Goal: Information Seeking & Learning: Learn about a topic

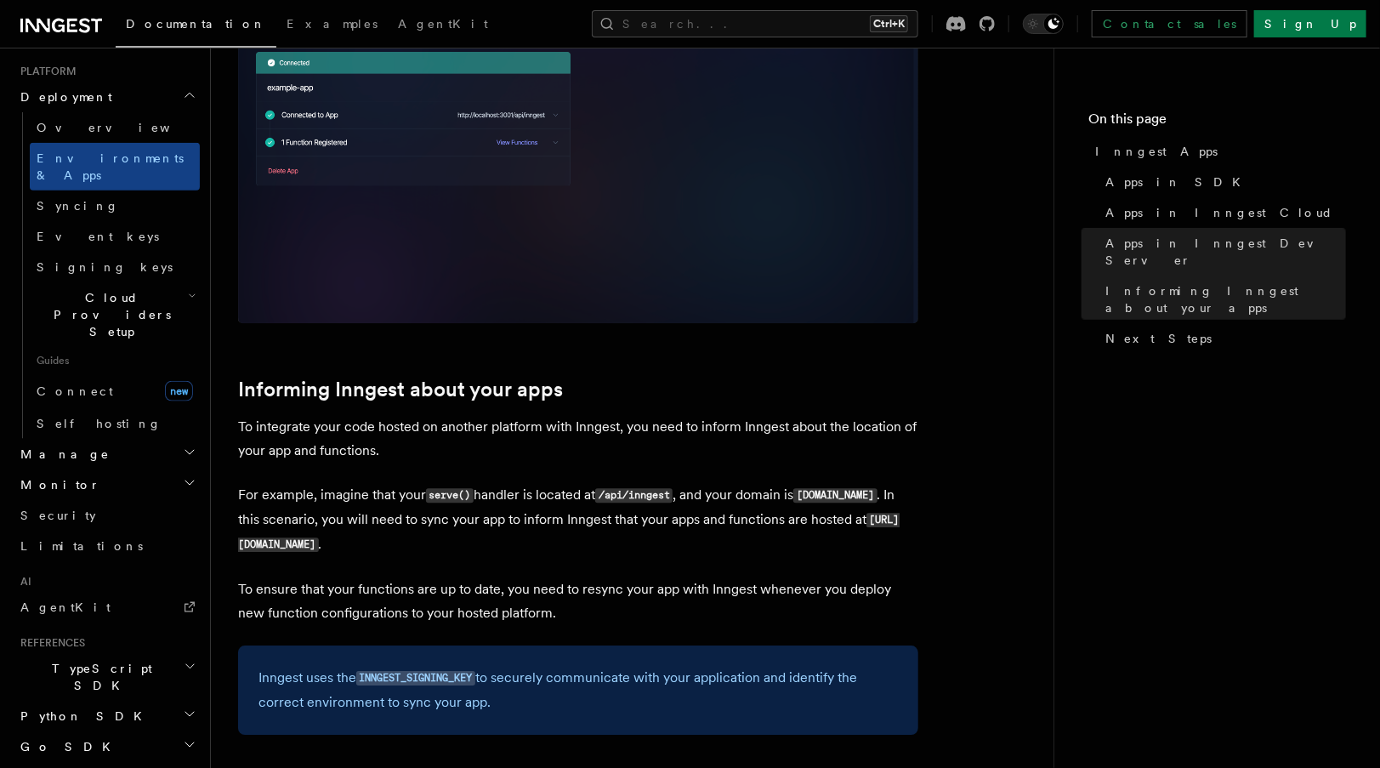
scroll to position [2253, 0]
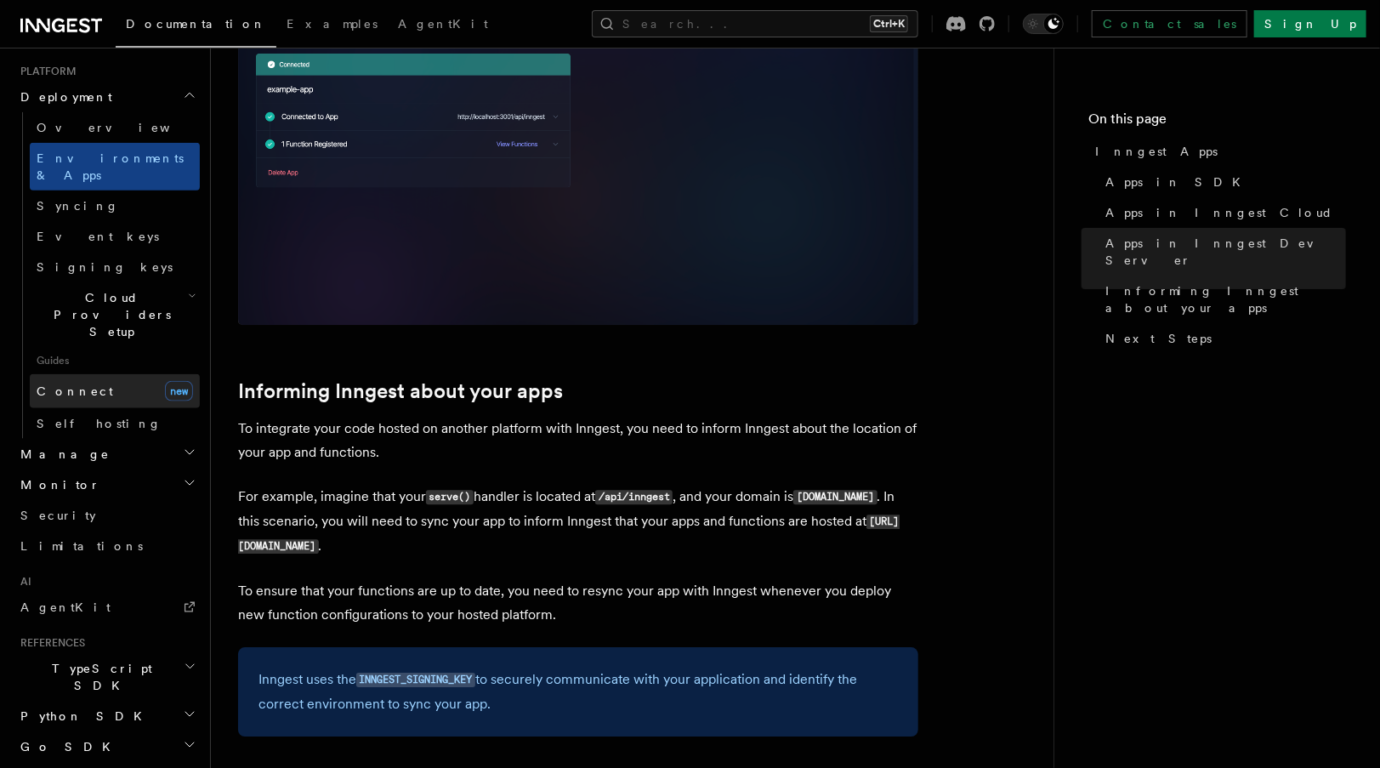
click at [97, 374] on link "Connect new" at bounding box center [115, 391] width 170 height 34
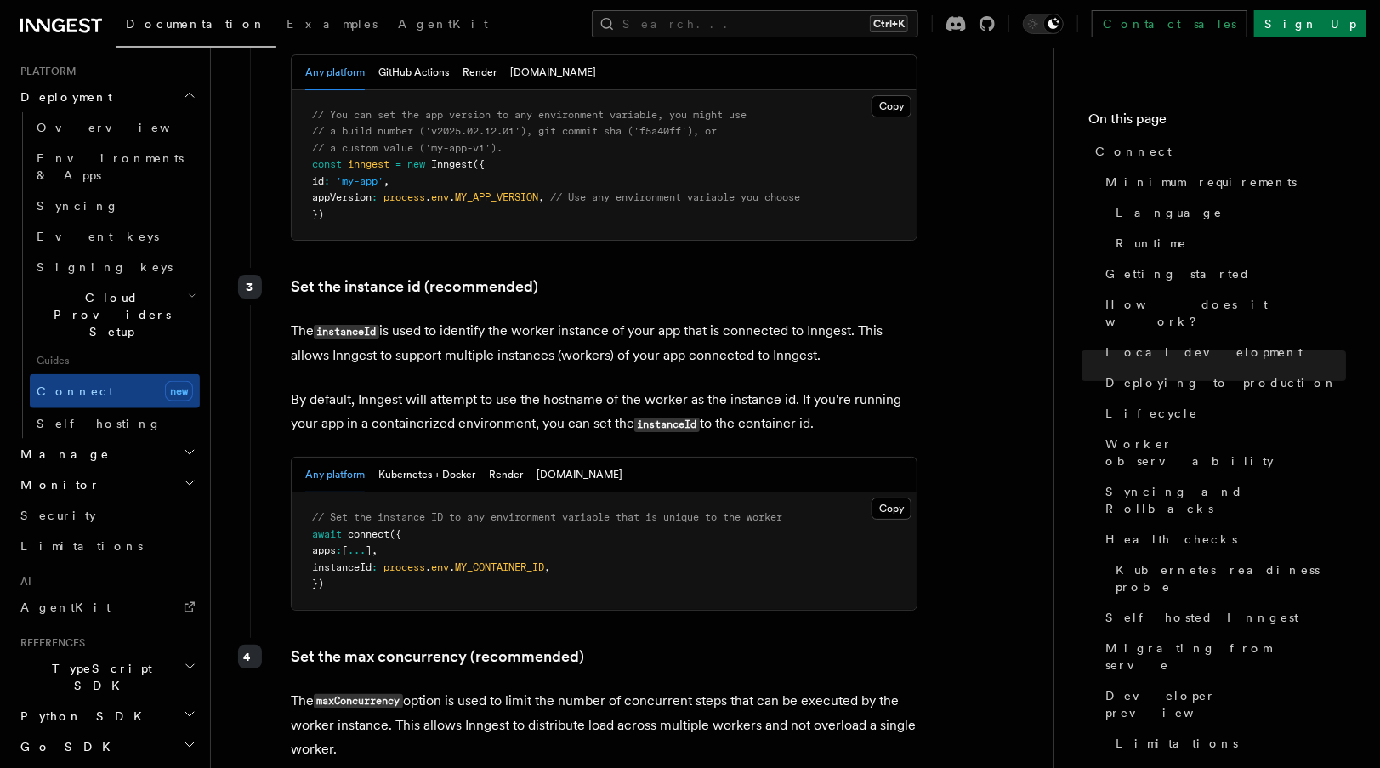
scroll to position [3018, 0]
click at [467, 459] on button "Kubernetes + Docker" at bounding box center [426, 476] width 97 height 35
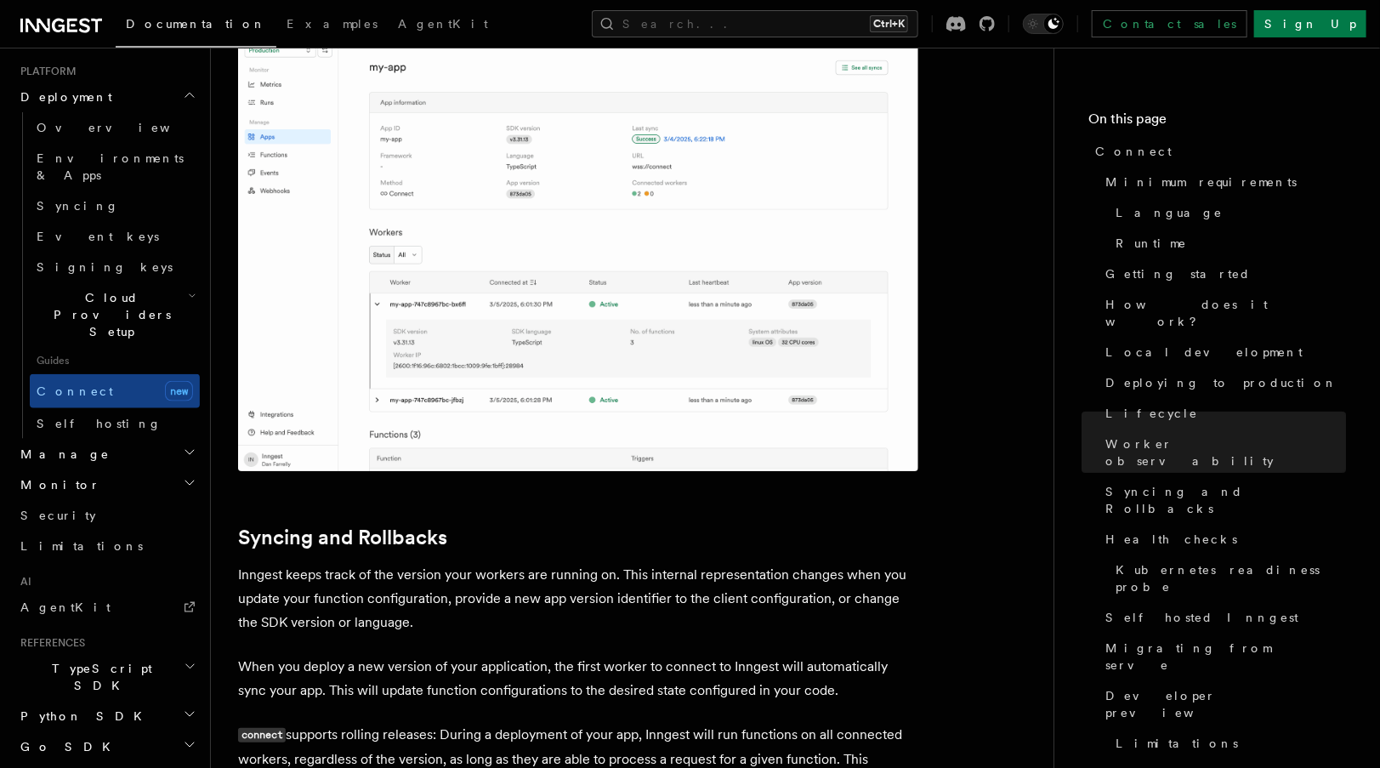
scroll to position [6202, 0]
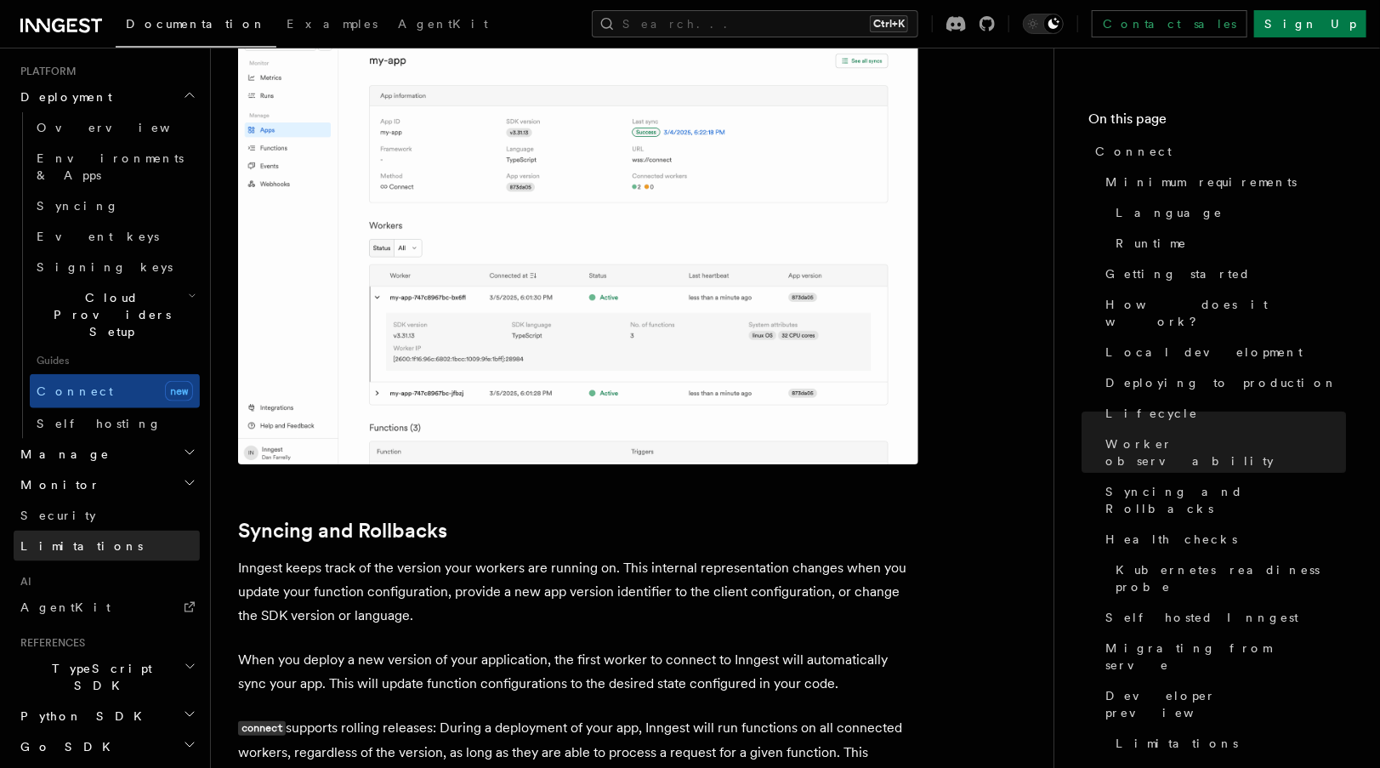
click at [117, 531] on link "Limitations" at bounding box center [107, 546] width 186 height 31
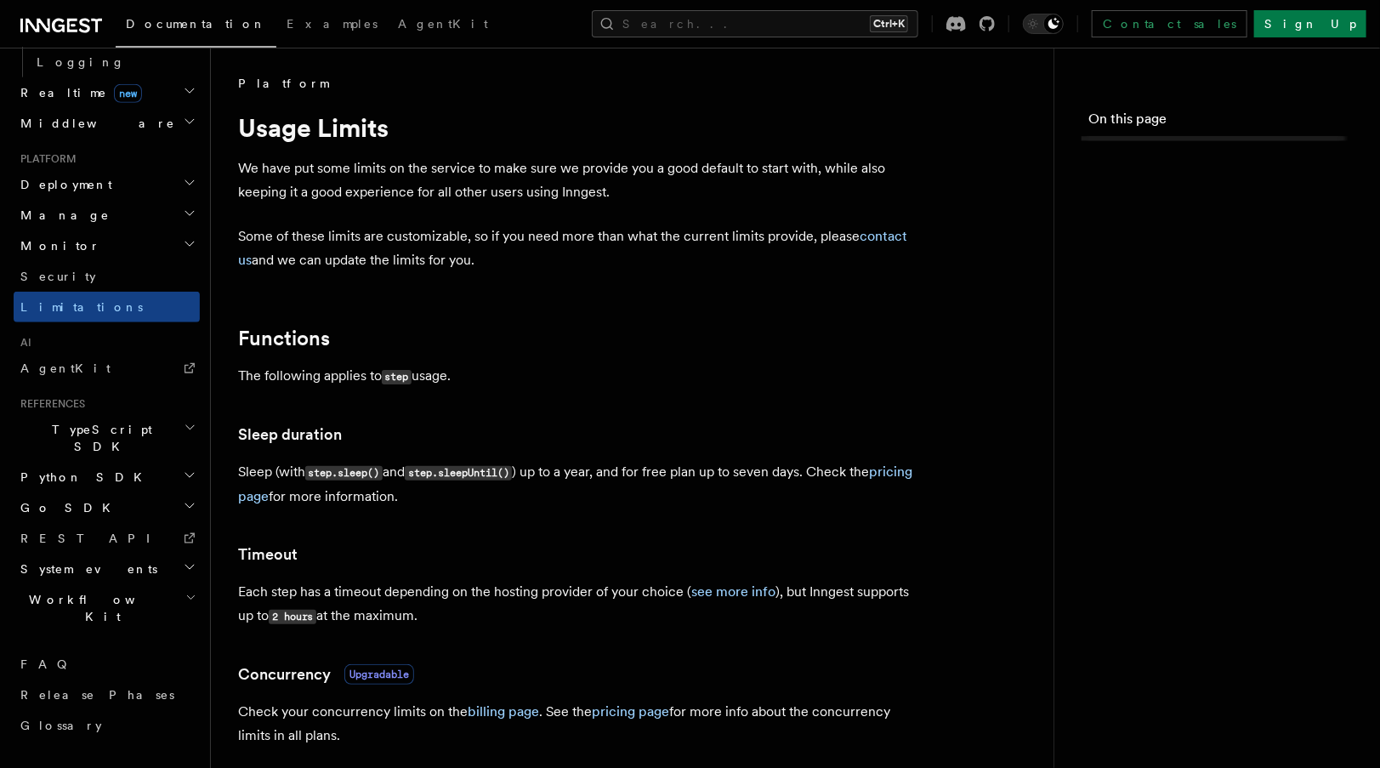
scroll to position [592, 0]
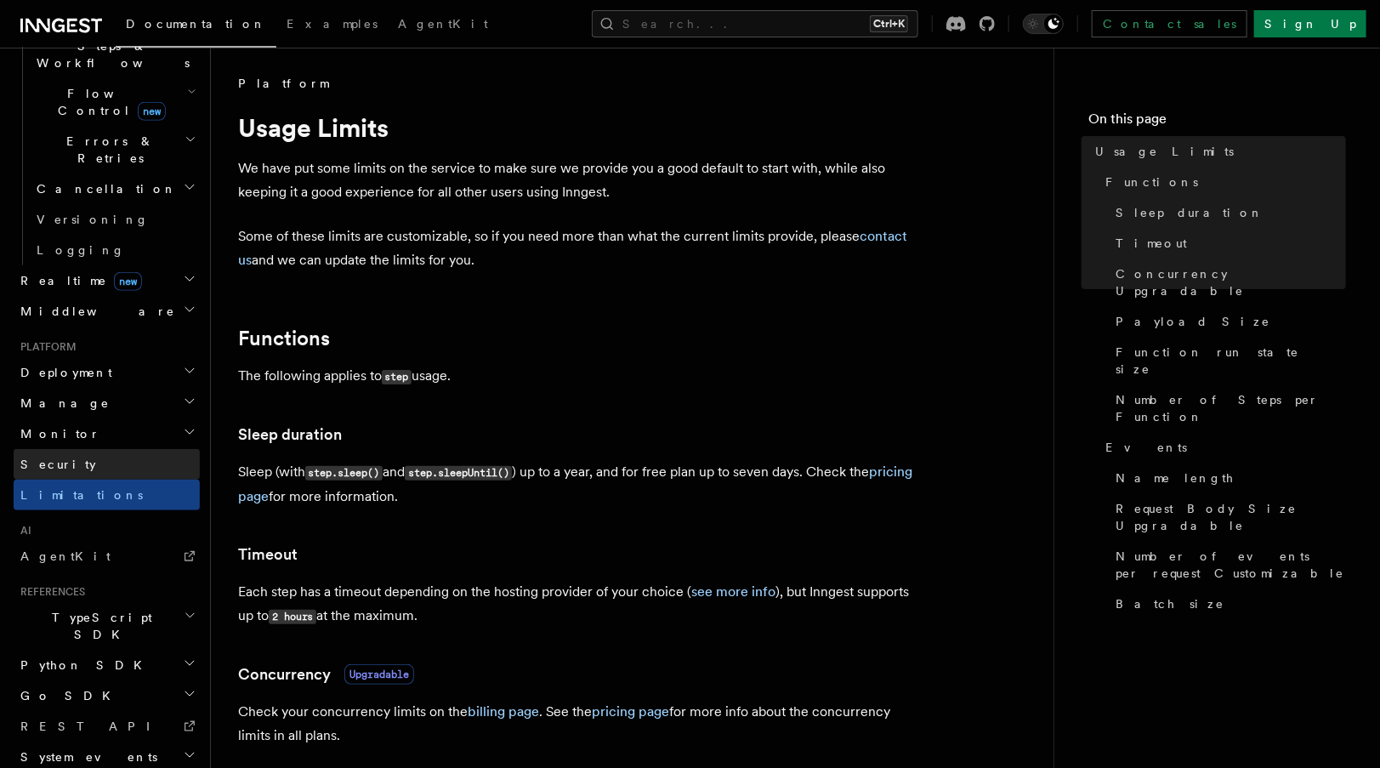
click at [93, 449] on link "Security" at bounding box center [107, 464] width 186 height 31
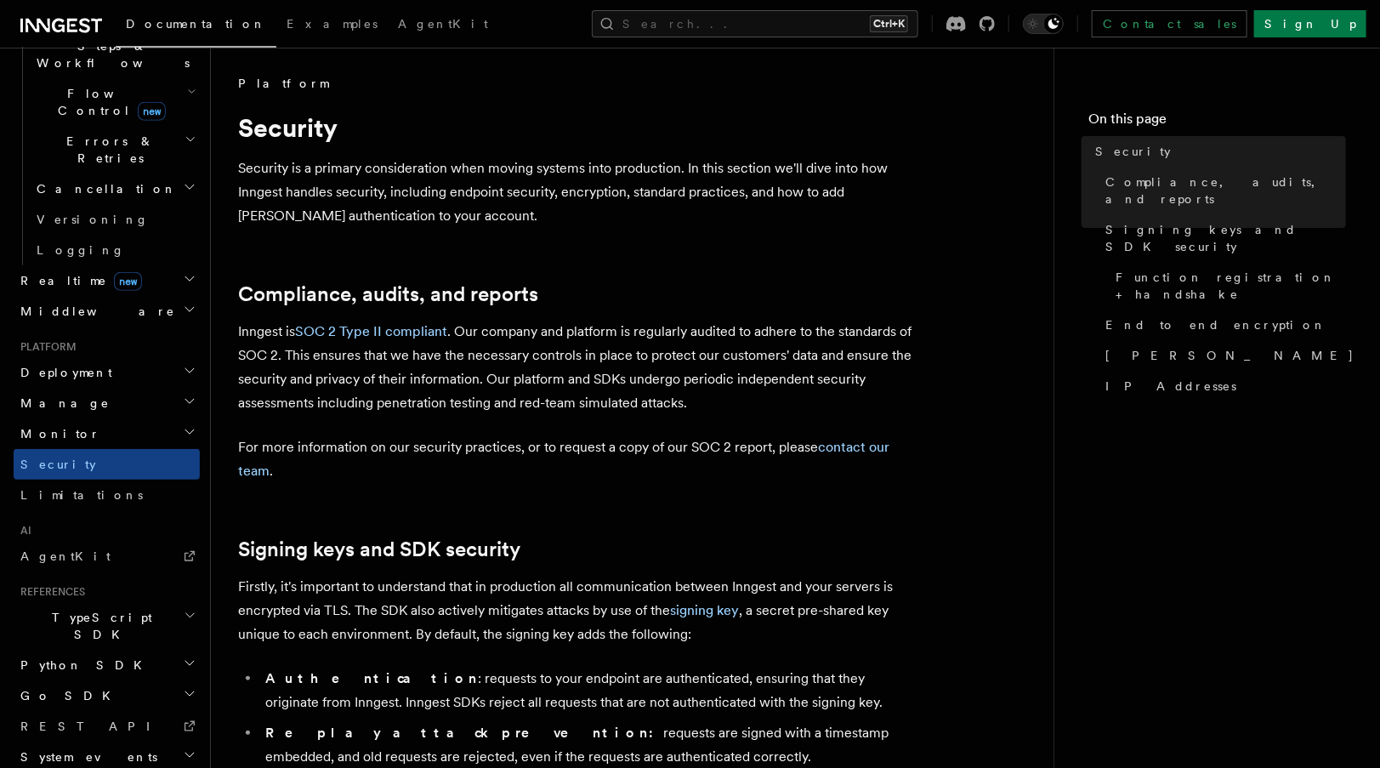
click at [92, 357] on h2 "Deployment" at bounding box center [107, 372] width 186 height 31
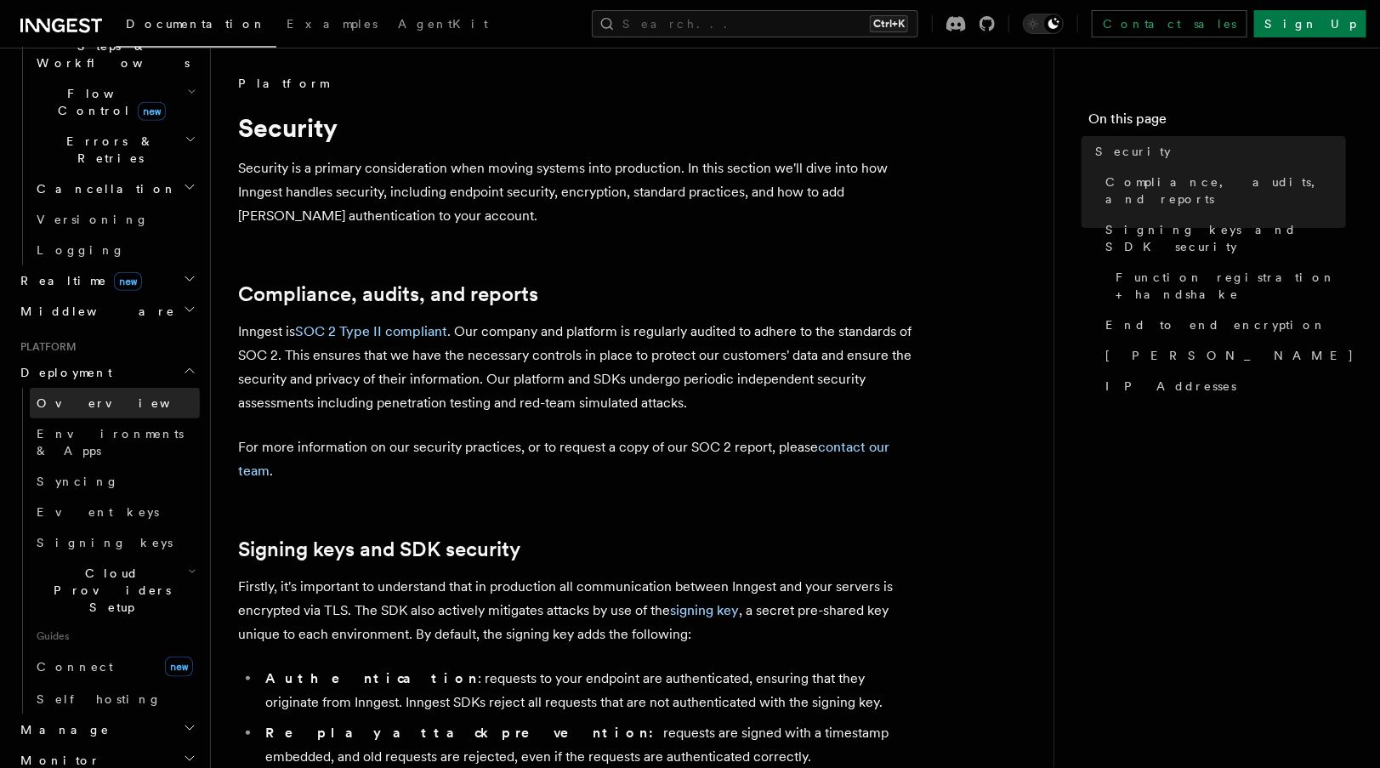
click at [90, 388] on link "Overview" at bounding box center [115, 403] width 170 height 31
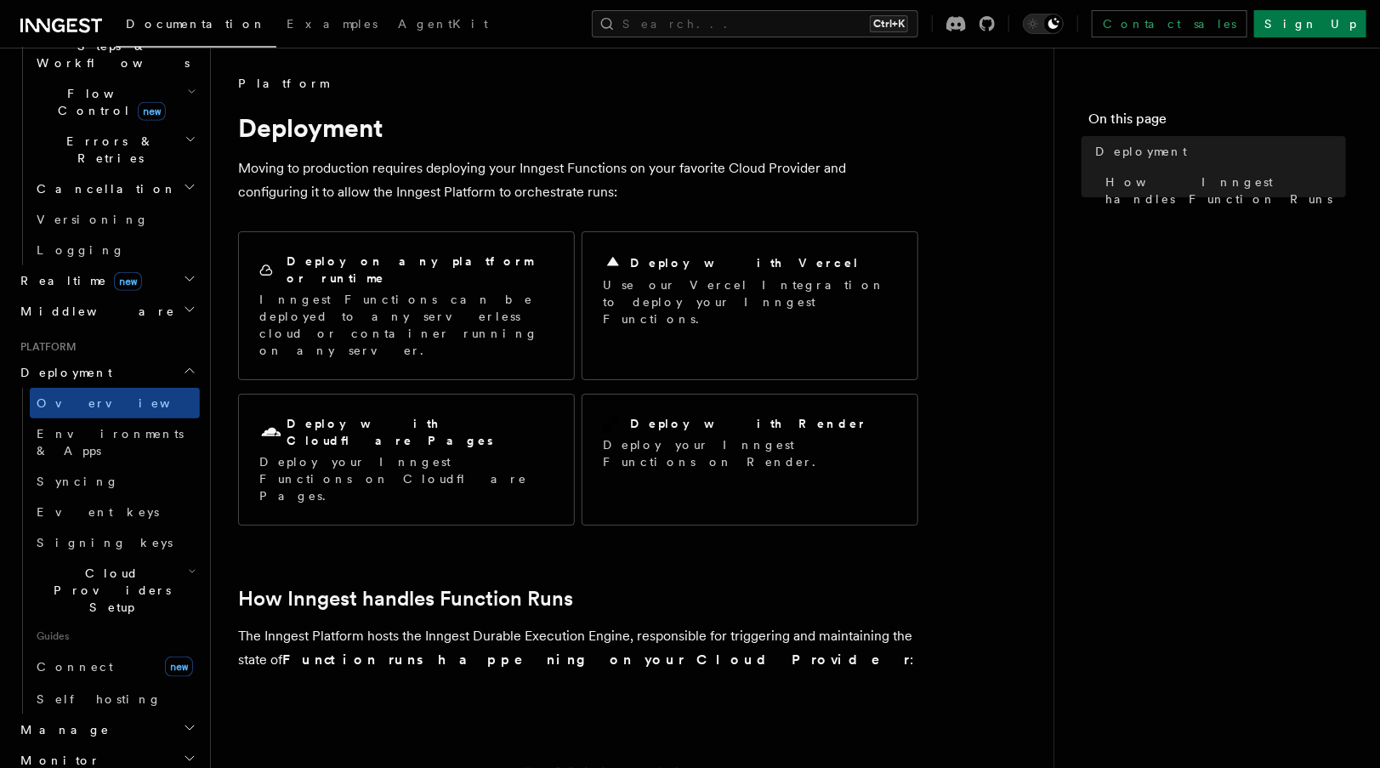
click at [114, 272] on span "new" at bounding box center [128, 281] width 28 height 19
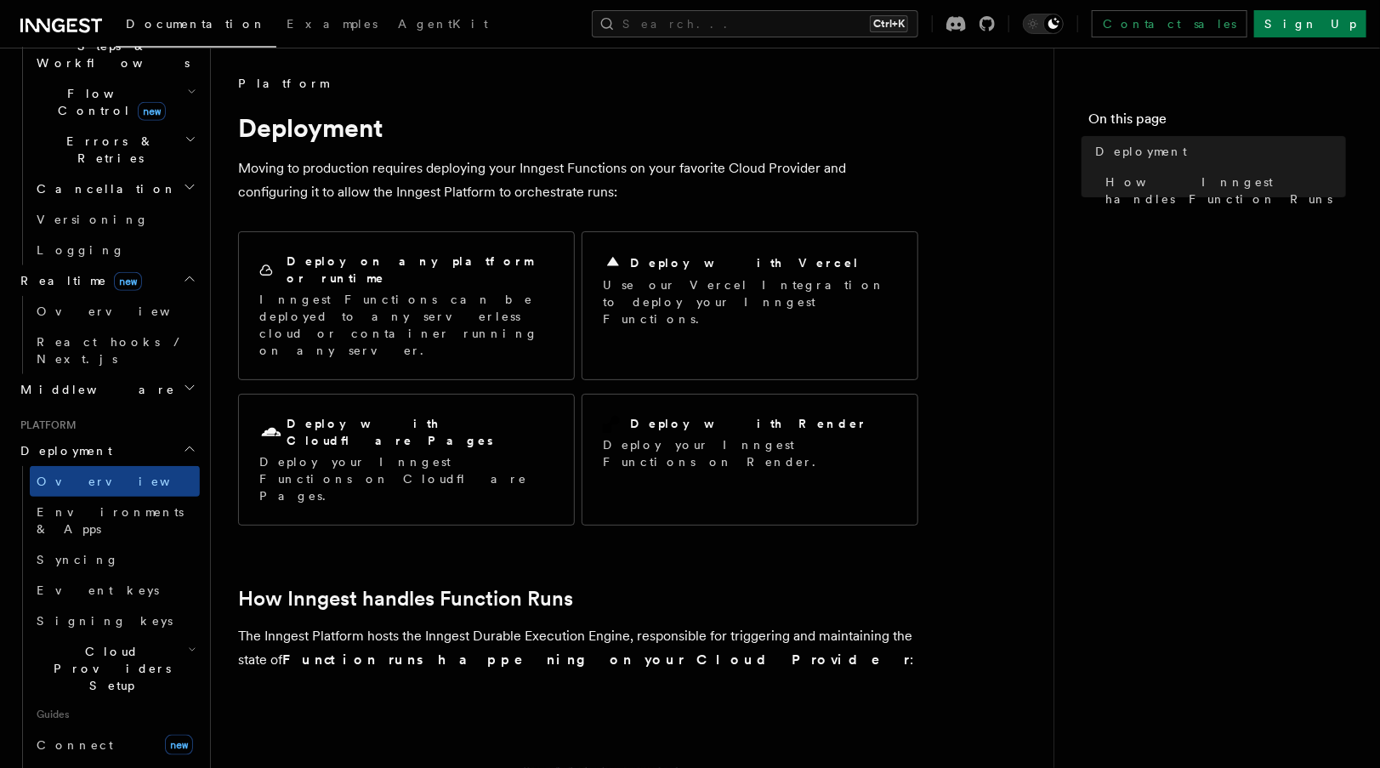
click at [114, 272] on span "new" at bounding box center [128, 281] width 28 height 19
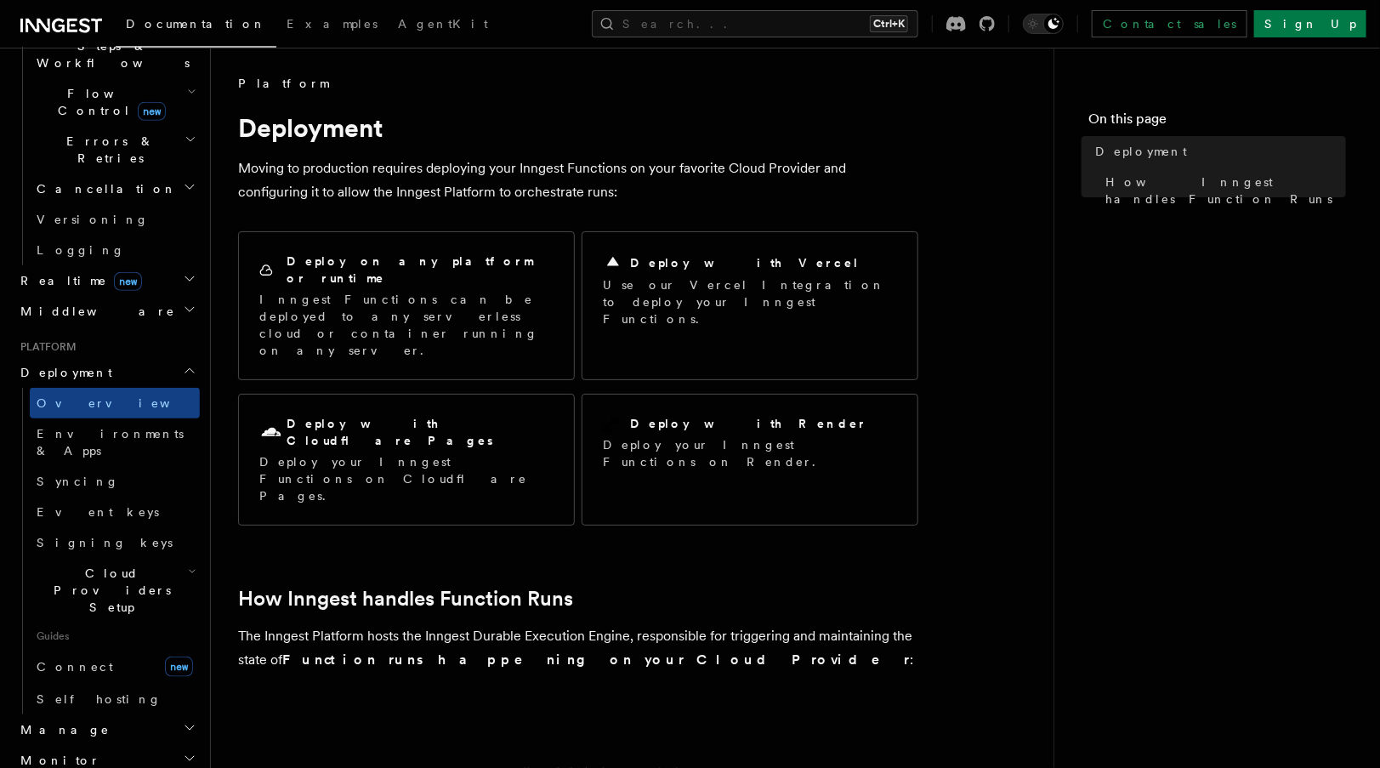
click at [114, 272] on span "new" at bounding box center [128, 281] width 28 height 19
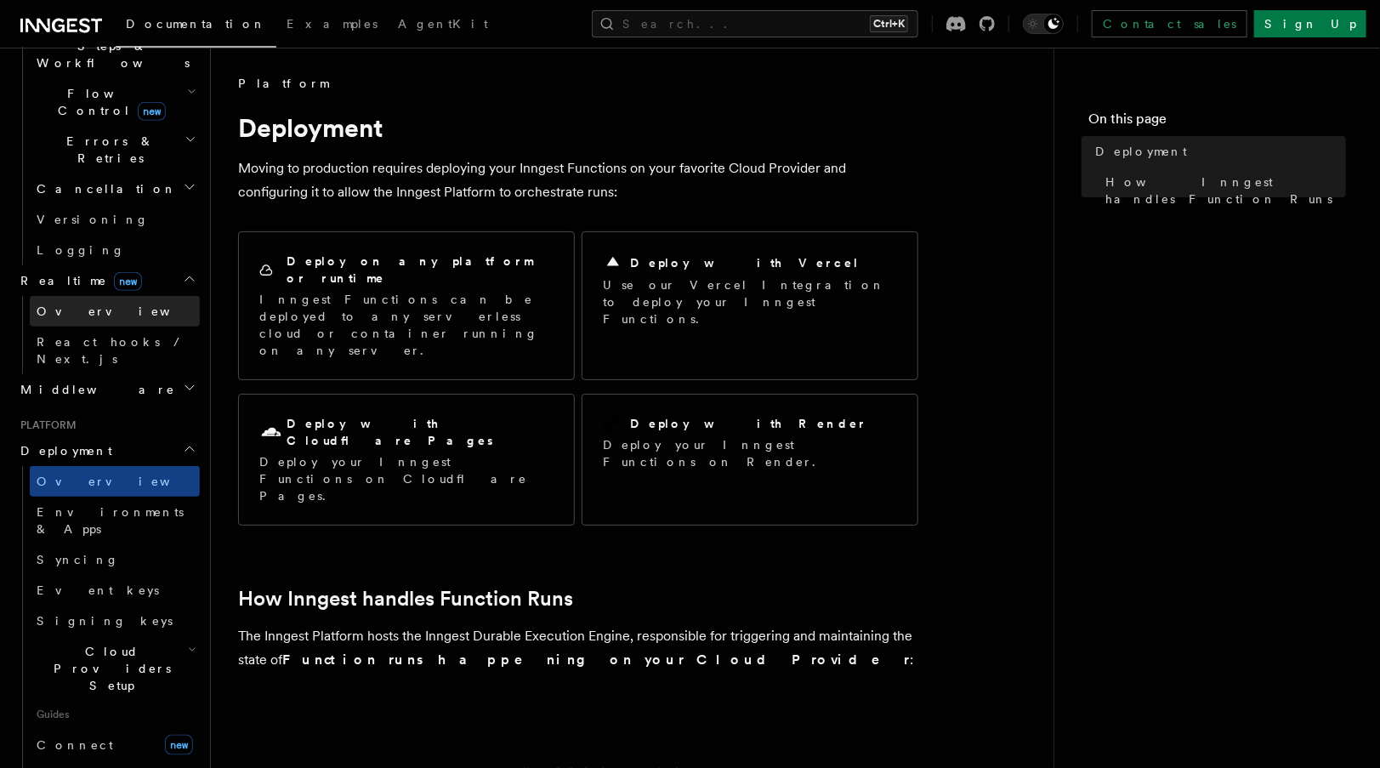
click at [94, 296] on link "Overview" at bounding box center [115, 311] width 170 height 31
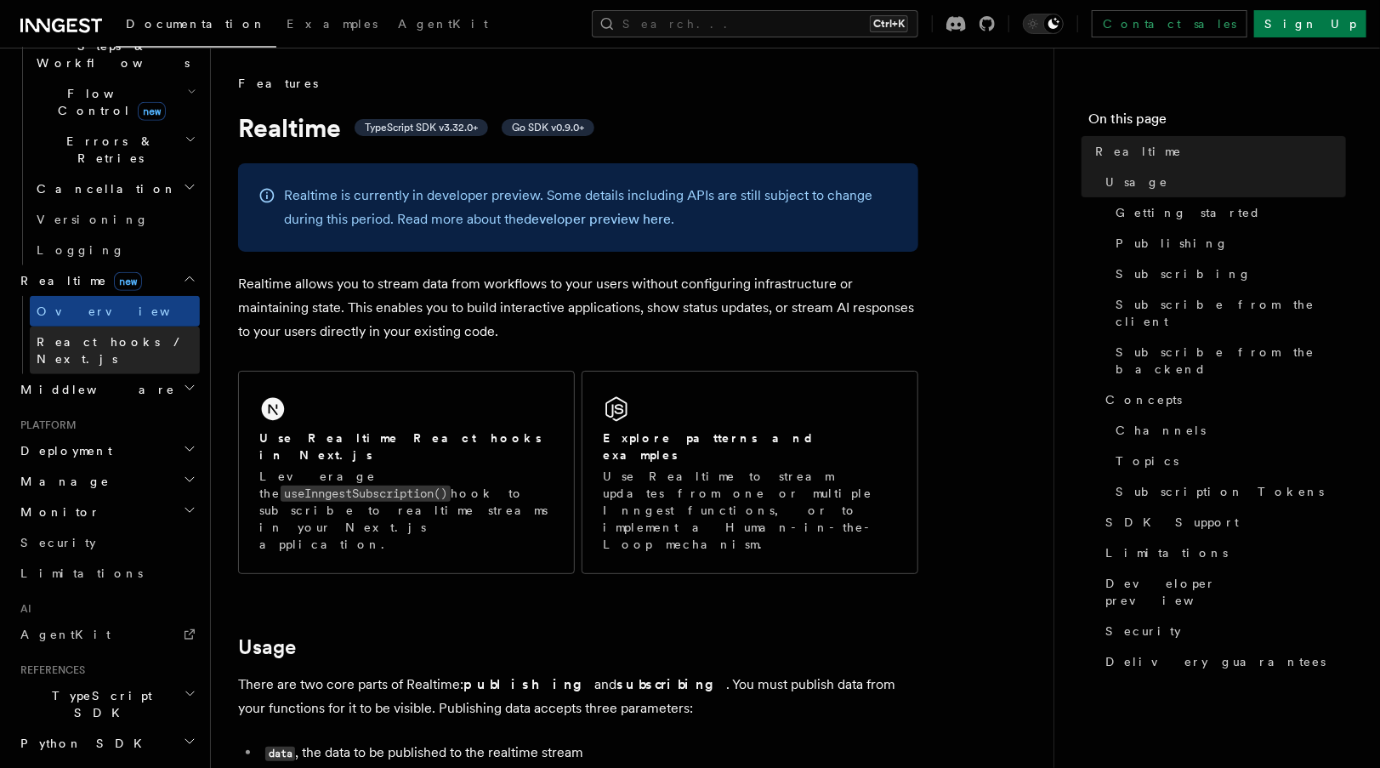
click at [106, 335] on span "React hooks / Next.js" at bounding box center [112, 350] width 150 height 31
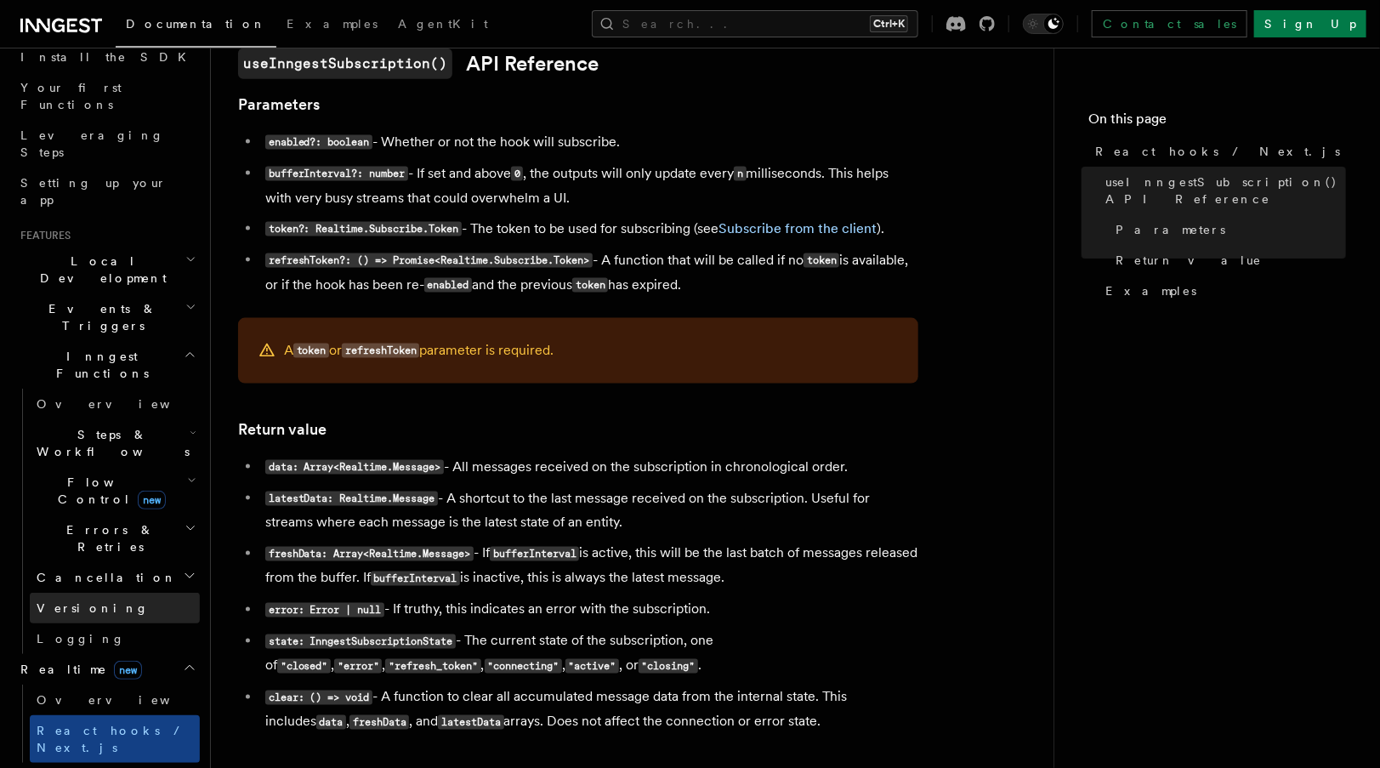
scroll to position [202, 0]
click at [138, 491] on span "new" at bounding box center [152, 500] width 28 height 19
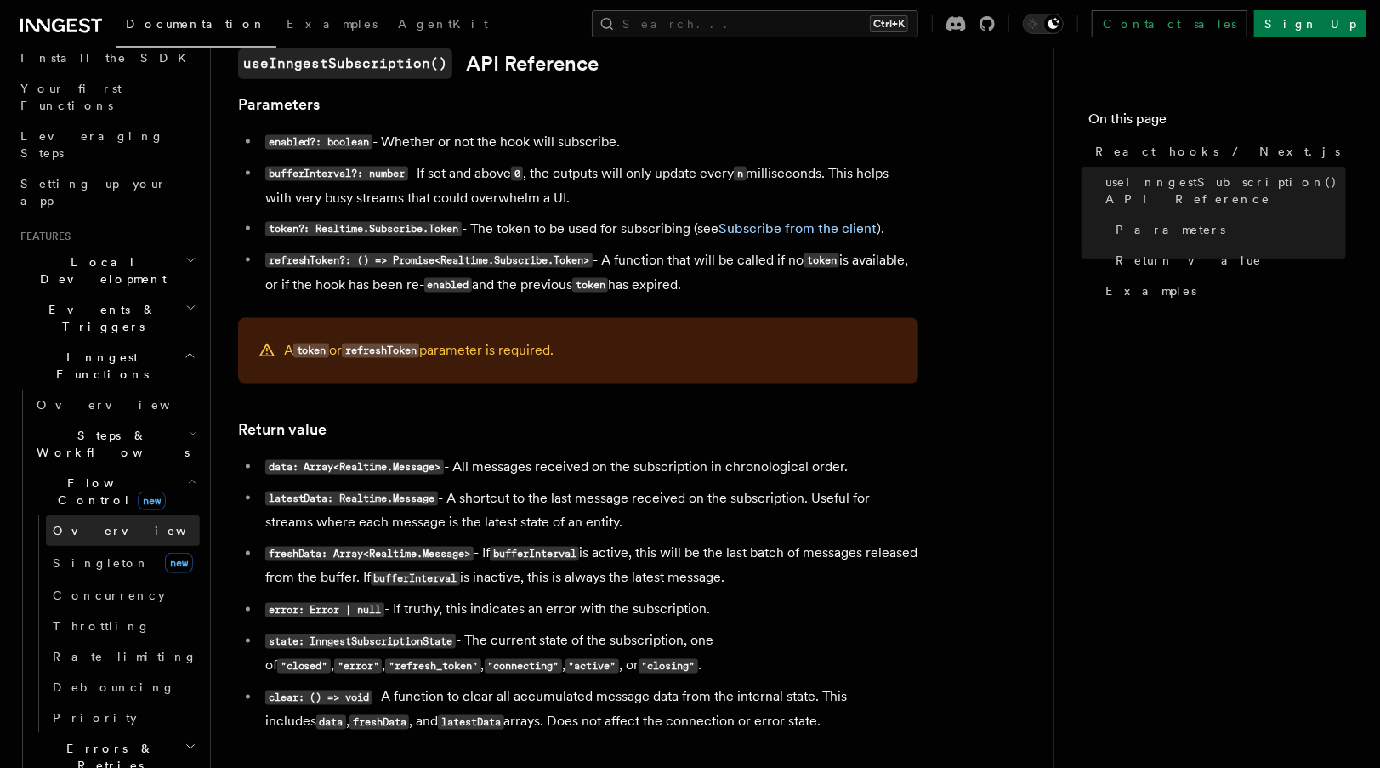
click at [111, 515] on link "Overview" at bounding box center [123, 530] width 154 height 31
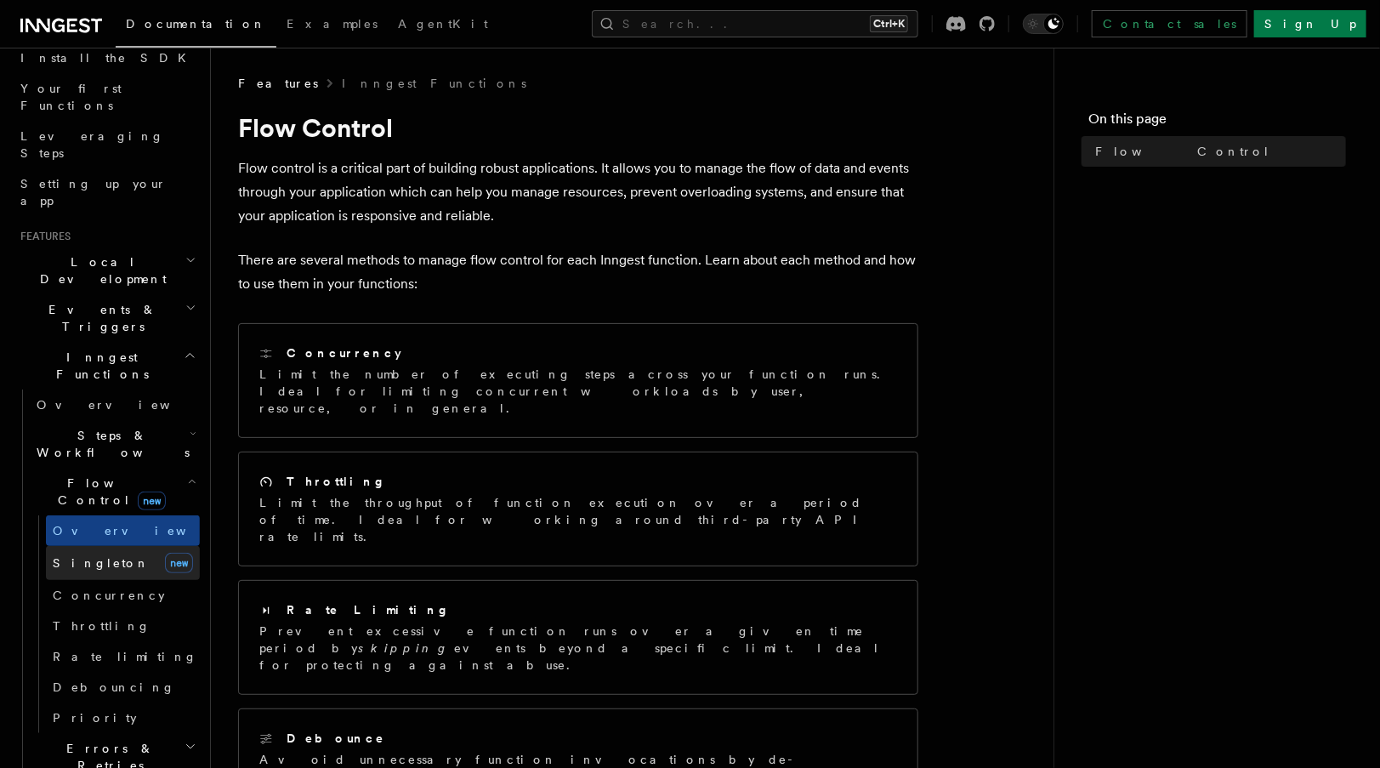
click at [110, 546] on link "[PERSON_NAME] new" at bounding box center [123, 563] width 154 height 34
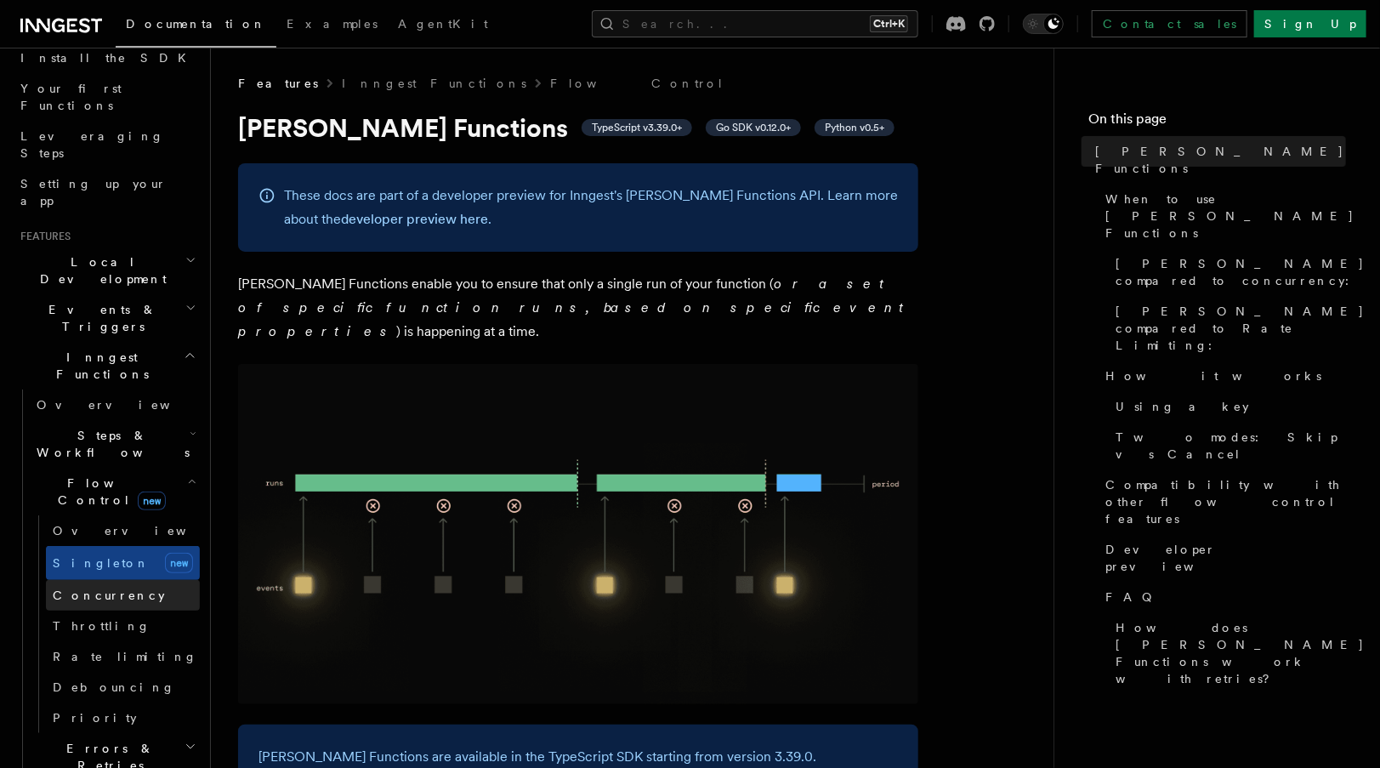
click at [96, 588] on span "Concurrency" at bounding box center [109, 595] width 112 height 14
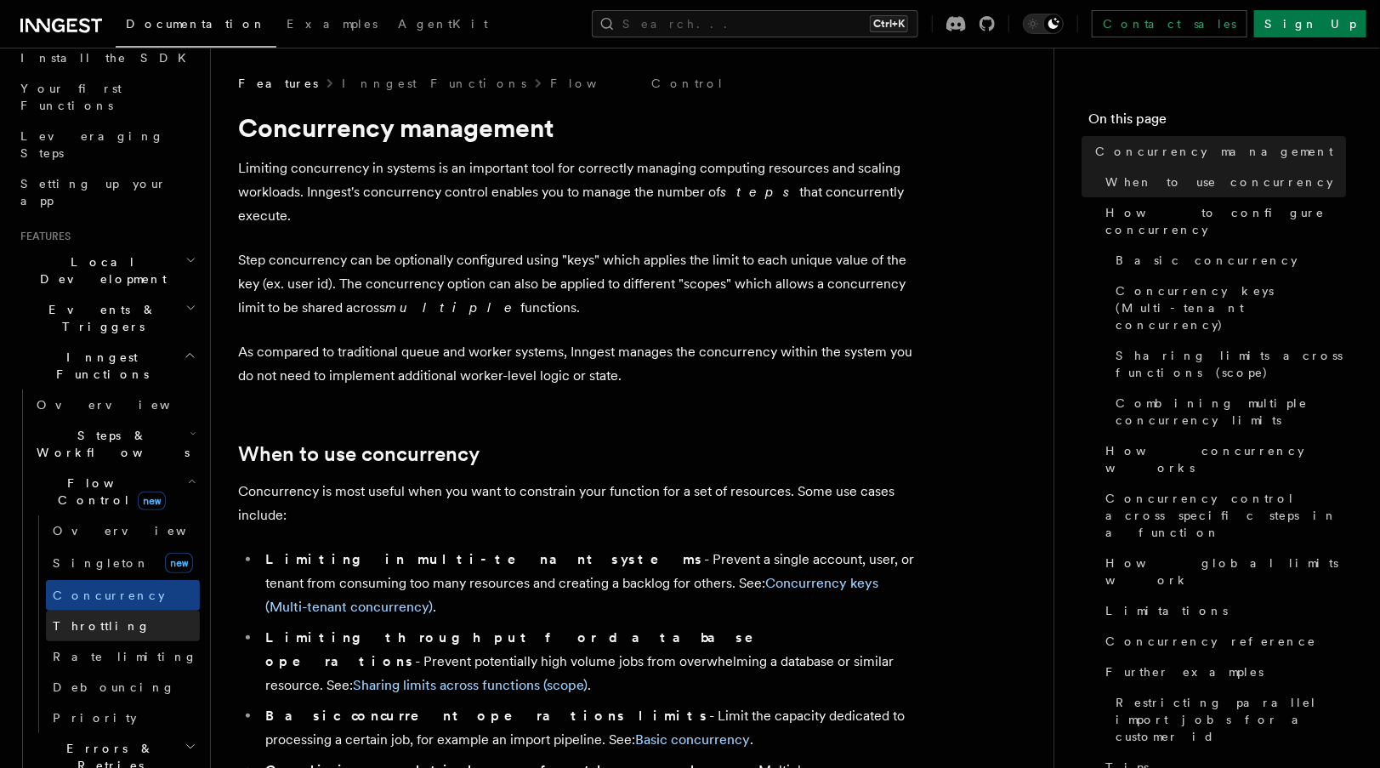
click at [104, 619] on span "Throttling" at bounding box center [102, 626] width 98 height 14
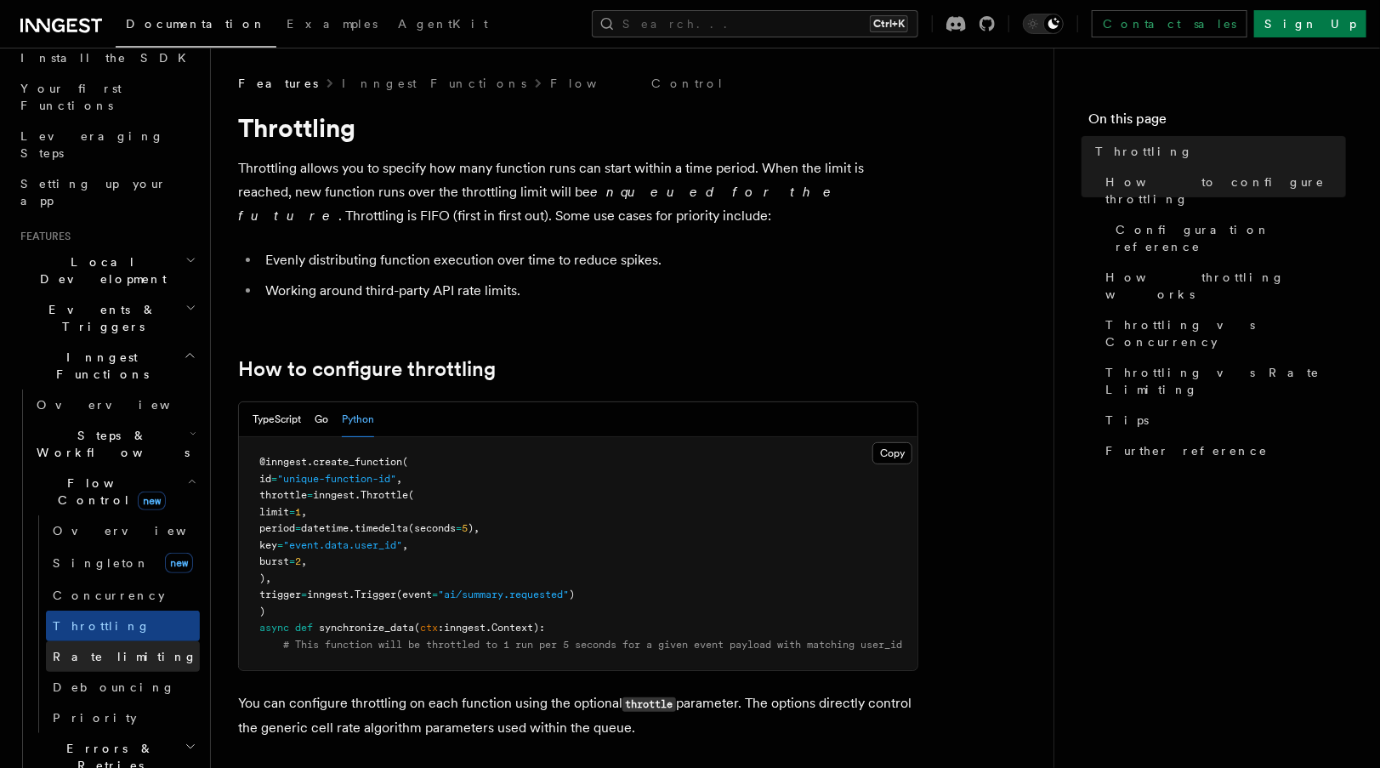
click at [88, 650] on span "Rate limiting" at bounding box center [125, 657] width 145 height 14
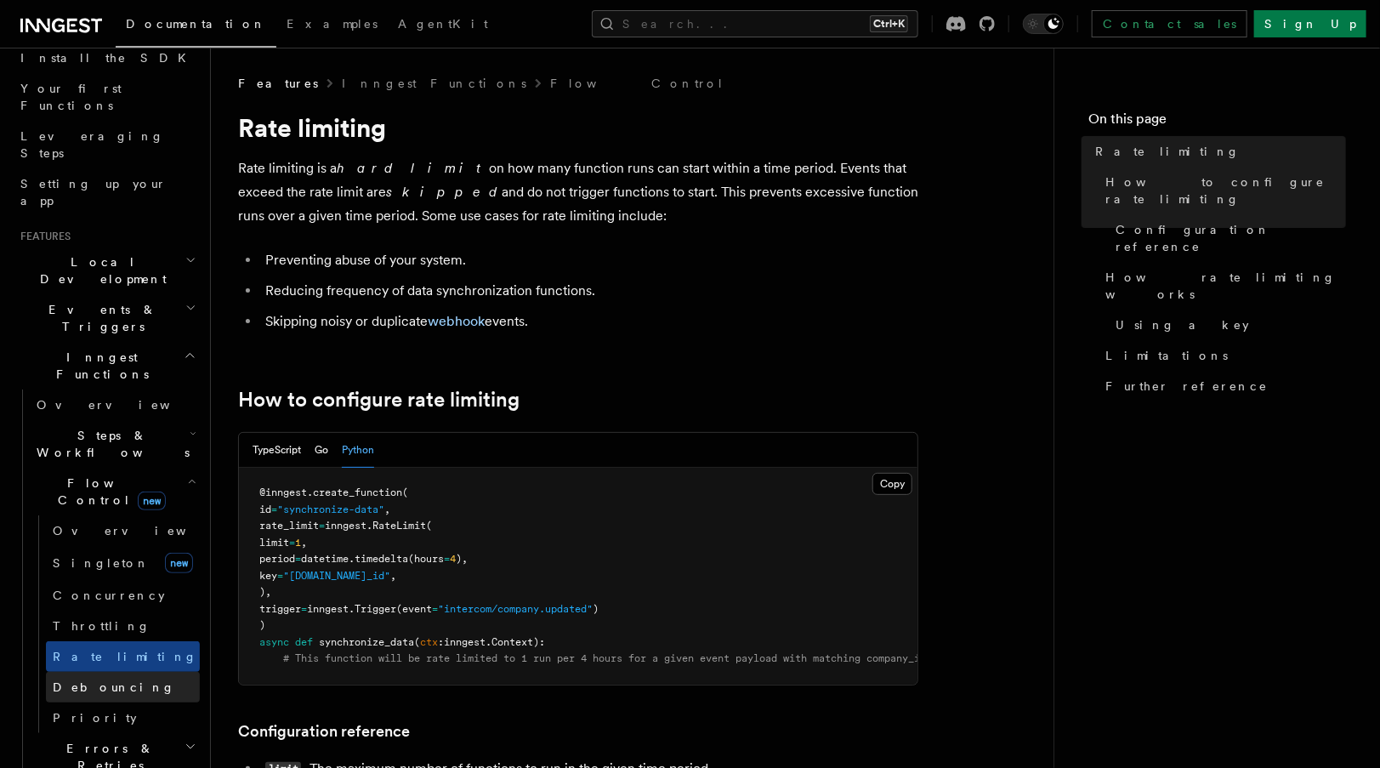
click at [94, 680] on span "Debouncing" at bounding box center [114, 687] width 122 height 14
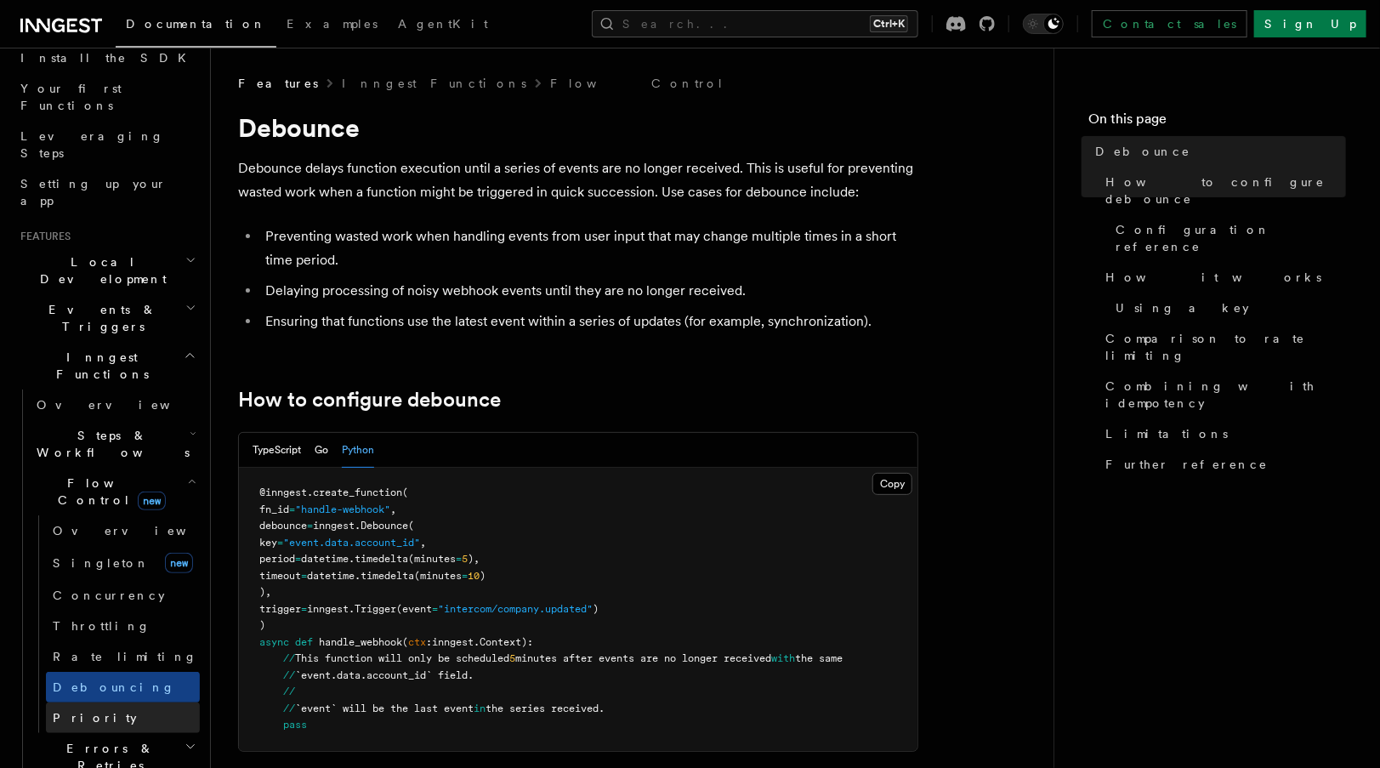
click at [73, 711] on span "Priority" at bounding box center [95, 718] width 84 height 14
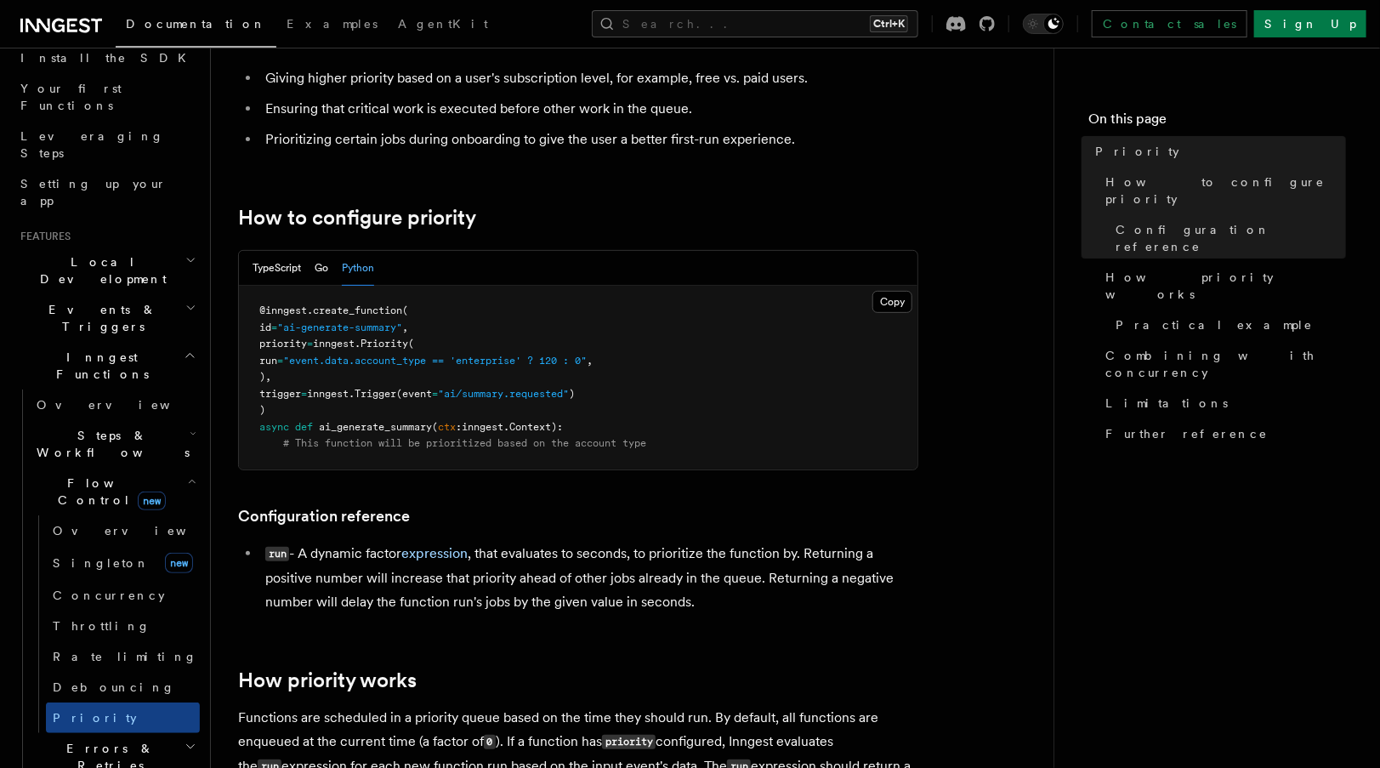
scroll to position [182, 0]
click at [42, 474] on span "Flow Control new" at bounding box center [108, 491] width 157 height 34
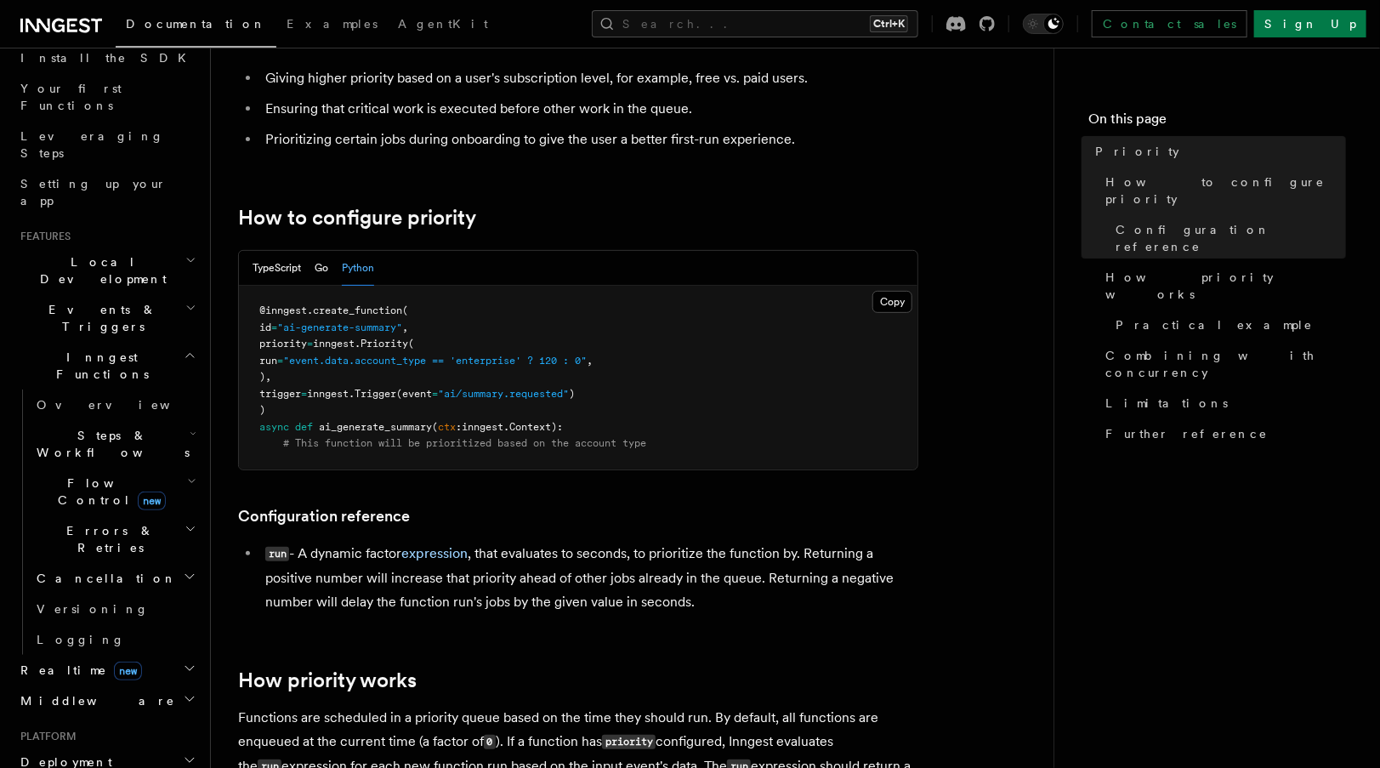
click at [139, 342] on h2 "Inngest Functions" at bounding box center [107, 366] width 186 height 48
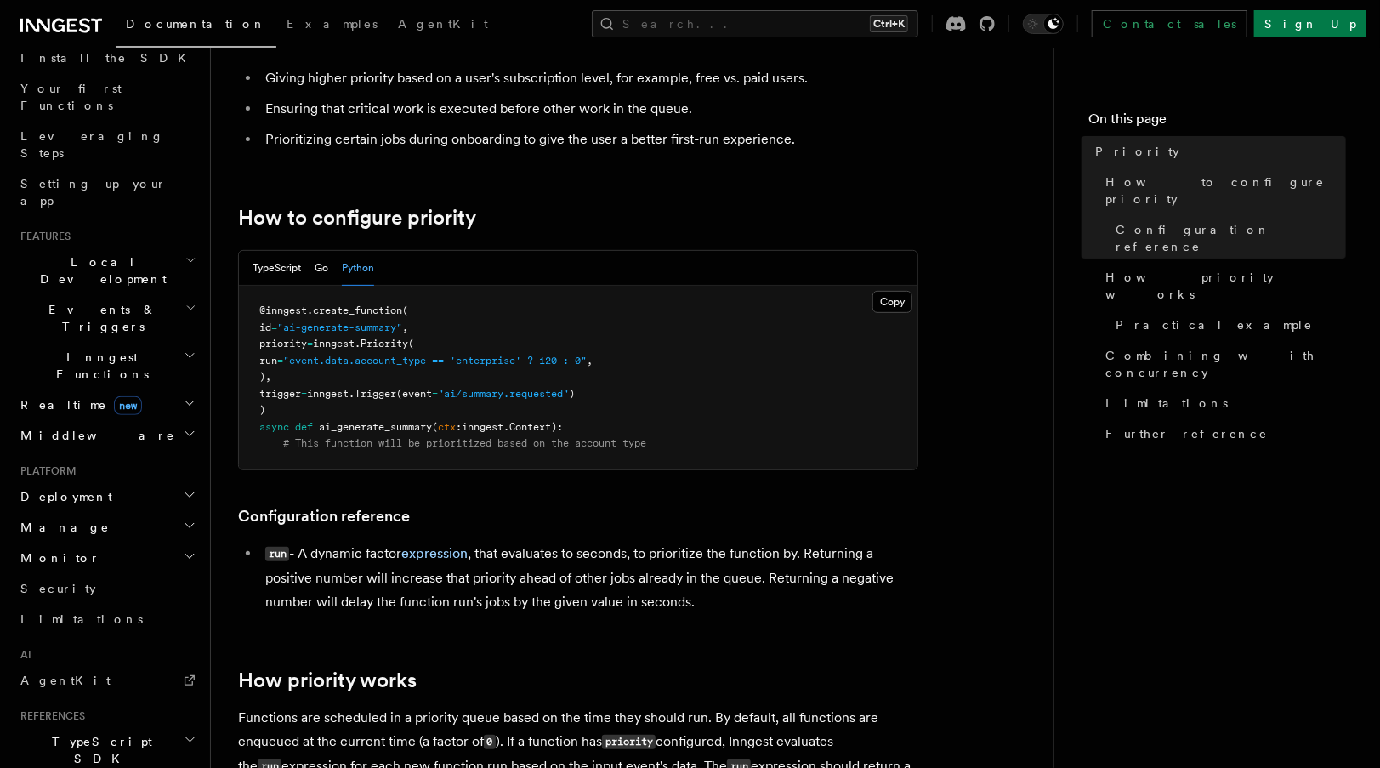
scroll to position [0, 0]
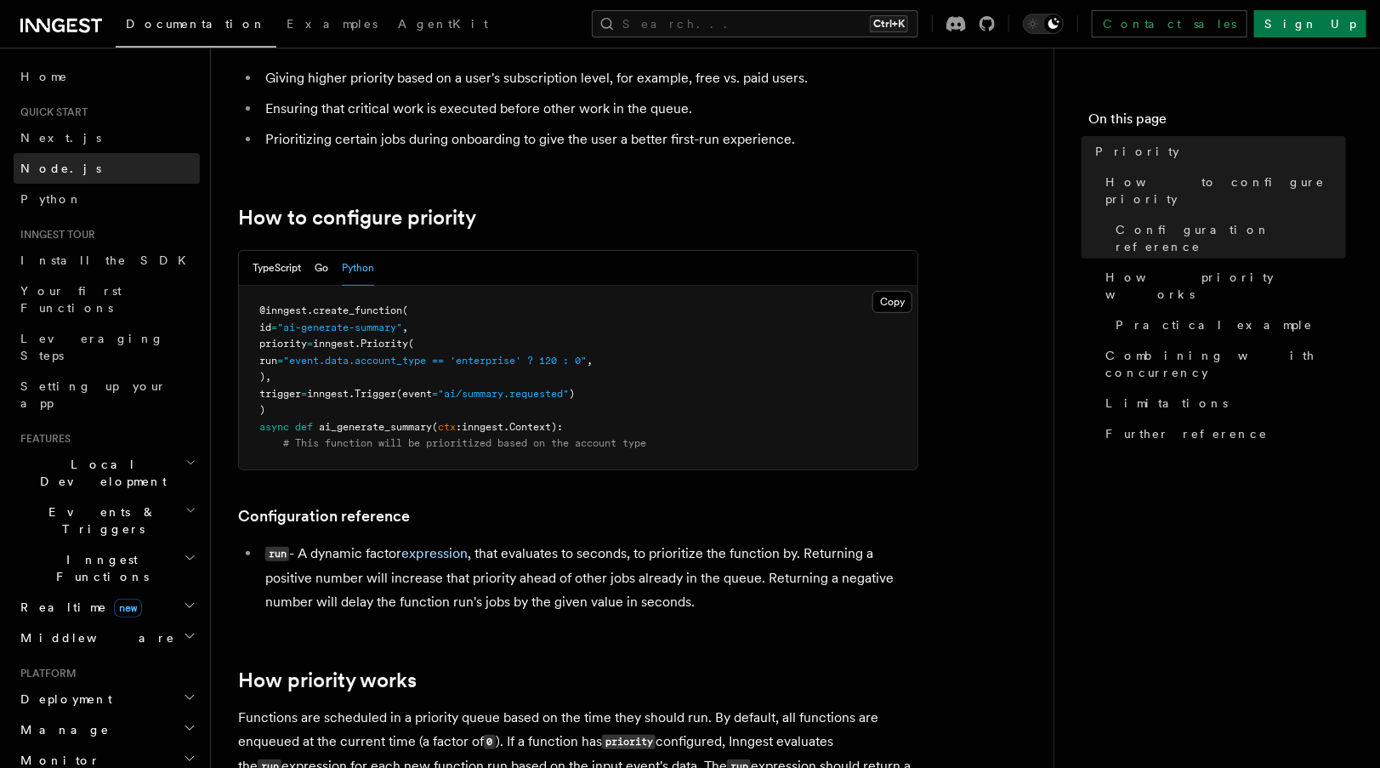
click at [59, 184] on link "Python" at bounding box center [107, 199] width 186 height 31
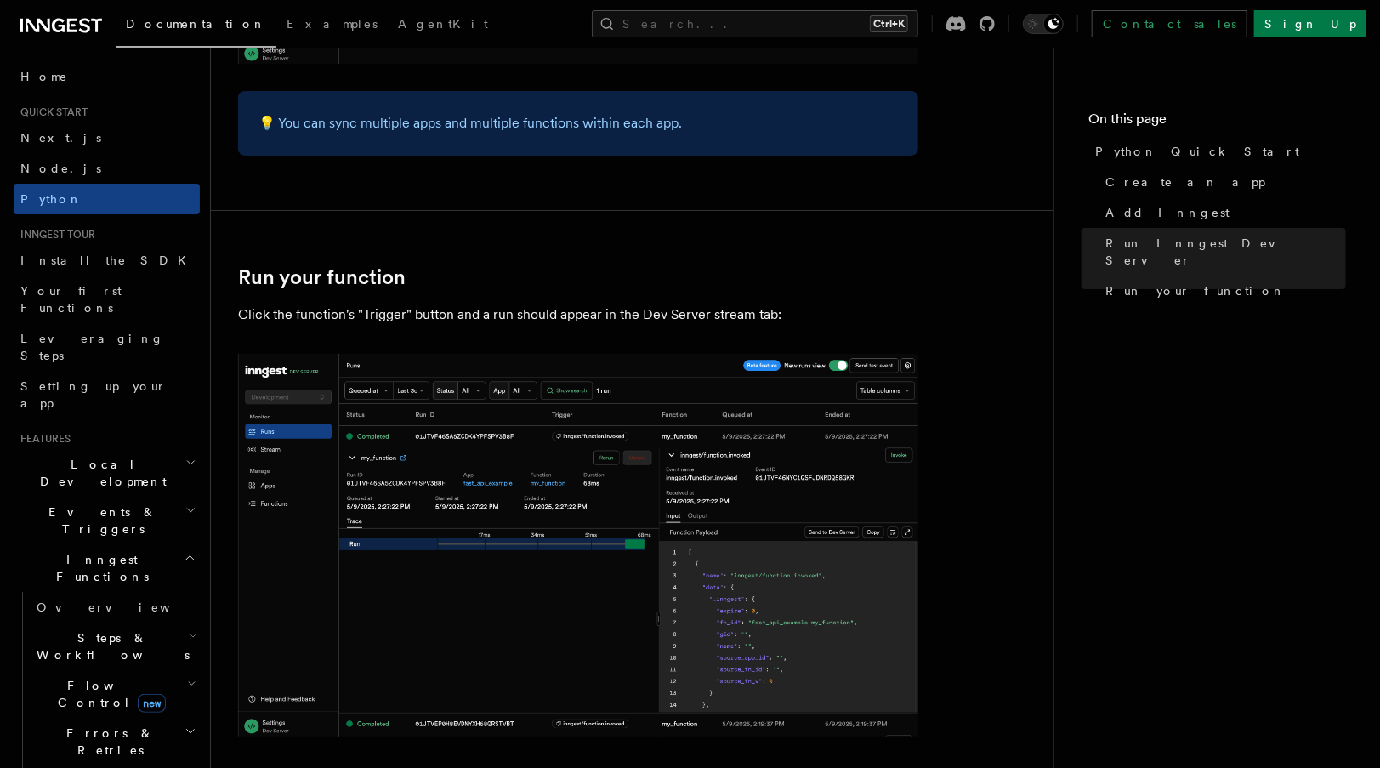
scroll to position [3525, 0]
